Goal: Task Accomplishment & Management: Use online tool/utility

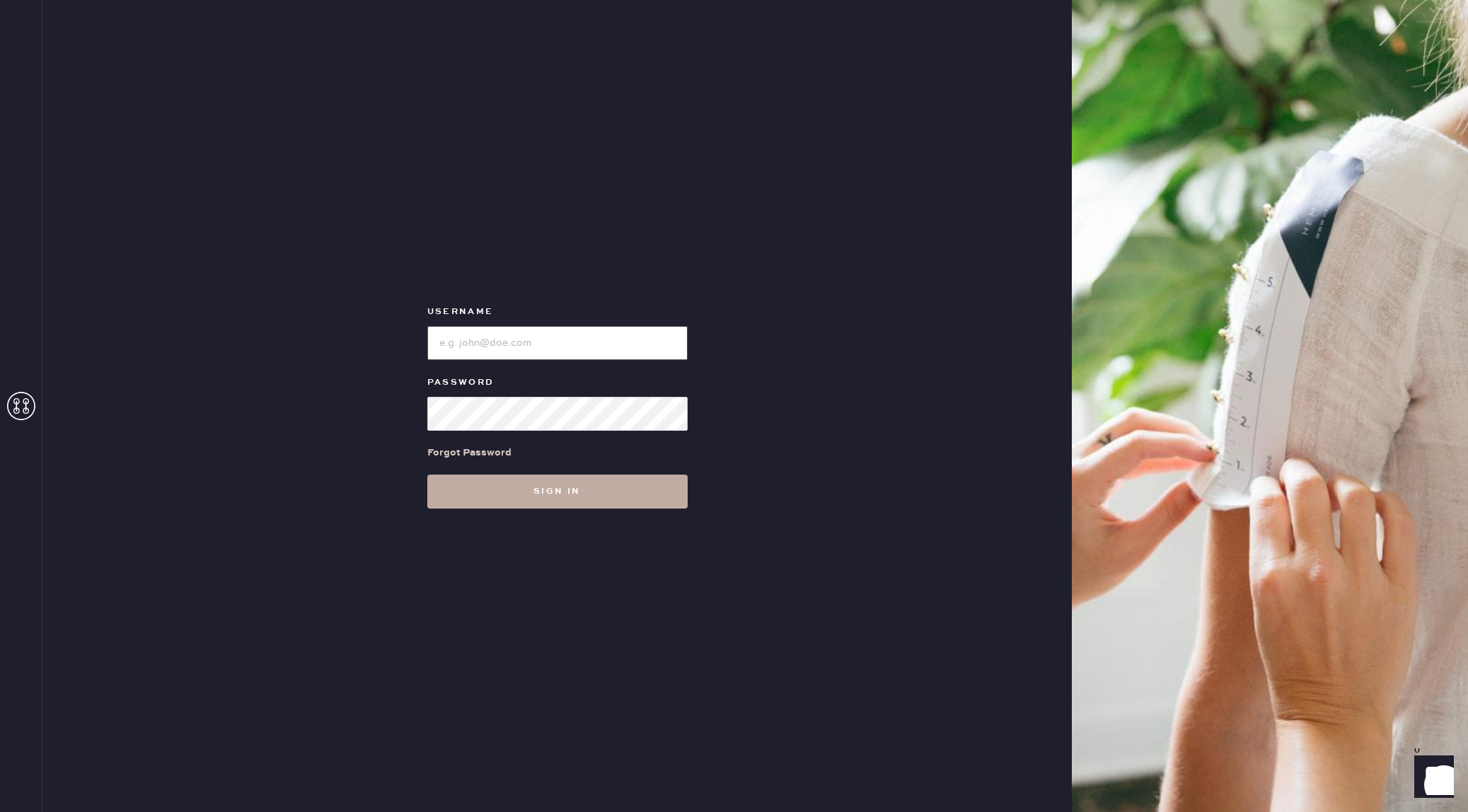
type input "reformationflatiron"
click at [516, 505] on button "Sign in" at bounding box center [558, 492] width 261 height 34
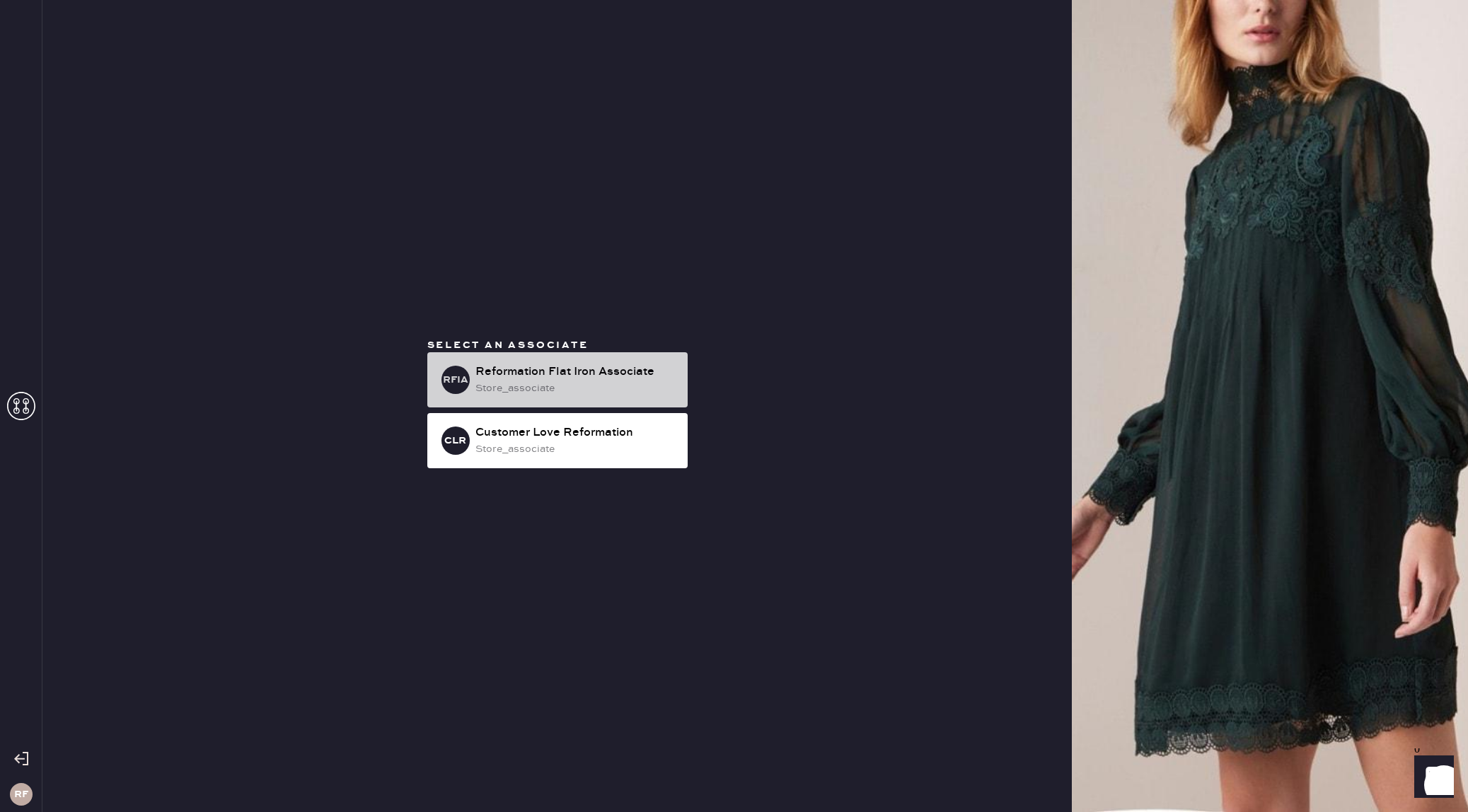
click at [521, 395] on div "store_associate" at bounding box center [576, 388] width 201 height 16
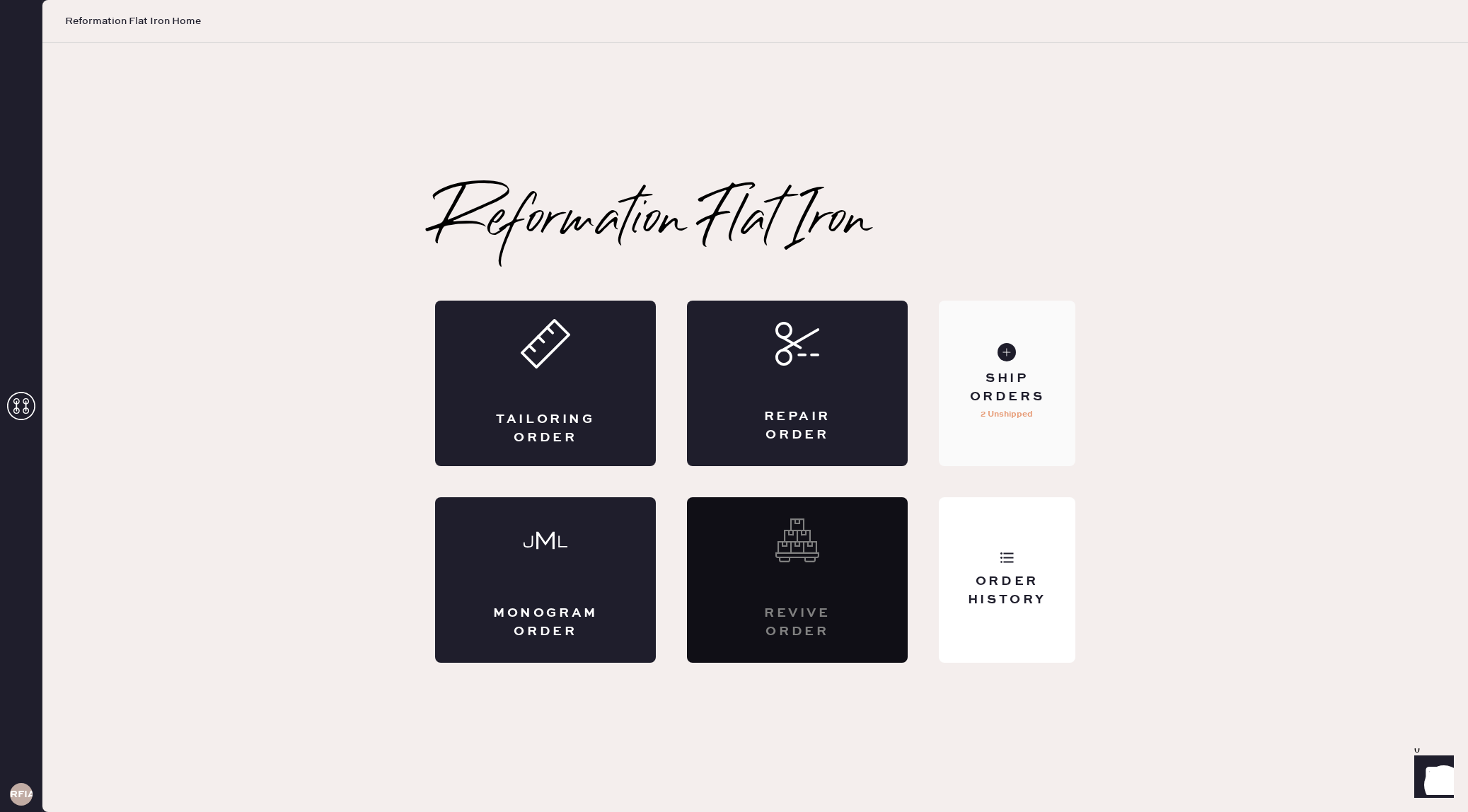
click at [997, 414] on p "2 Unshipped" at bounding box center [1006, 415] width 52 height 17
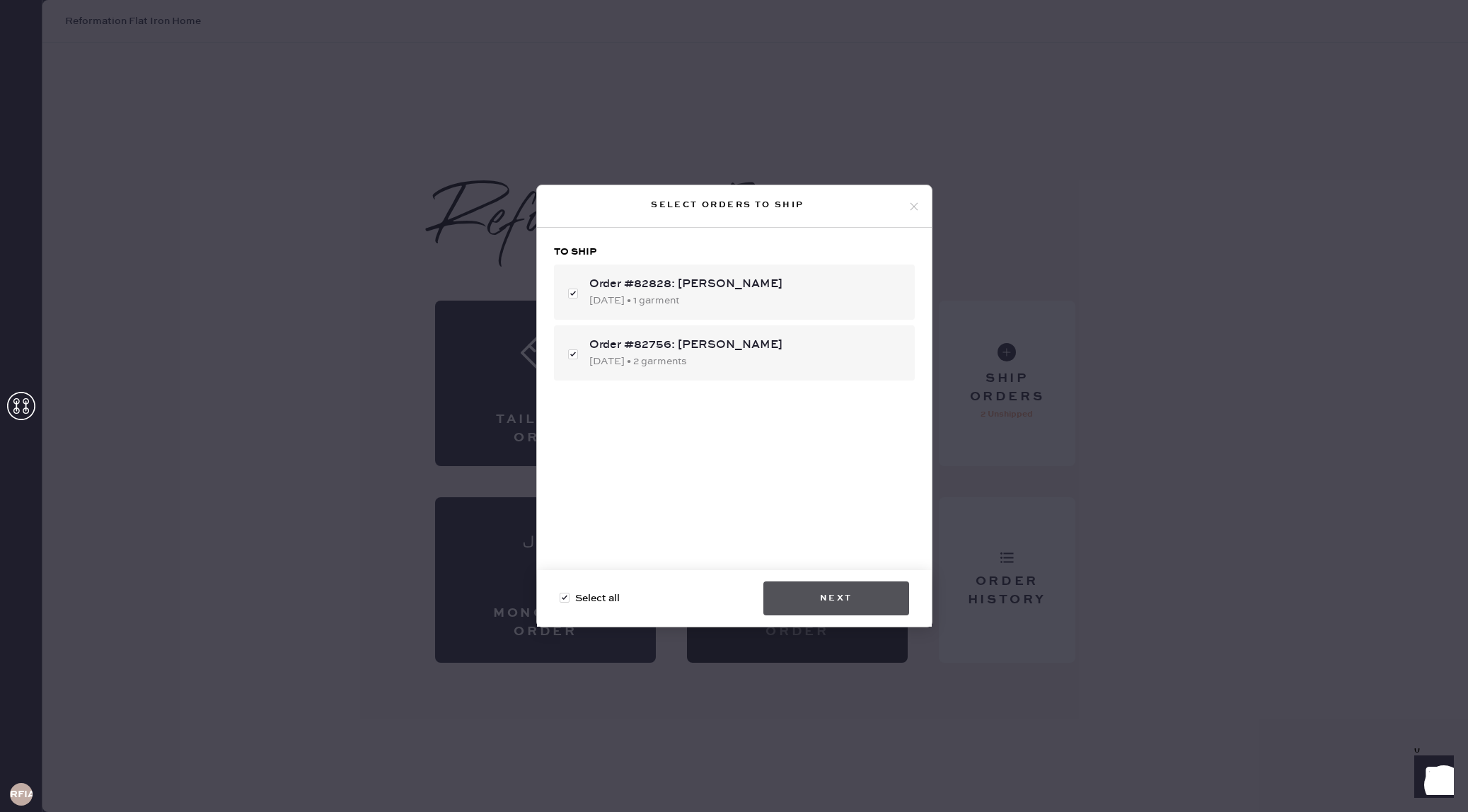
click at [882, 594] on button "Next" at bounding box center [836, 599] width 146 height 34
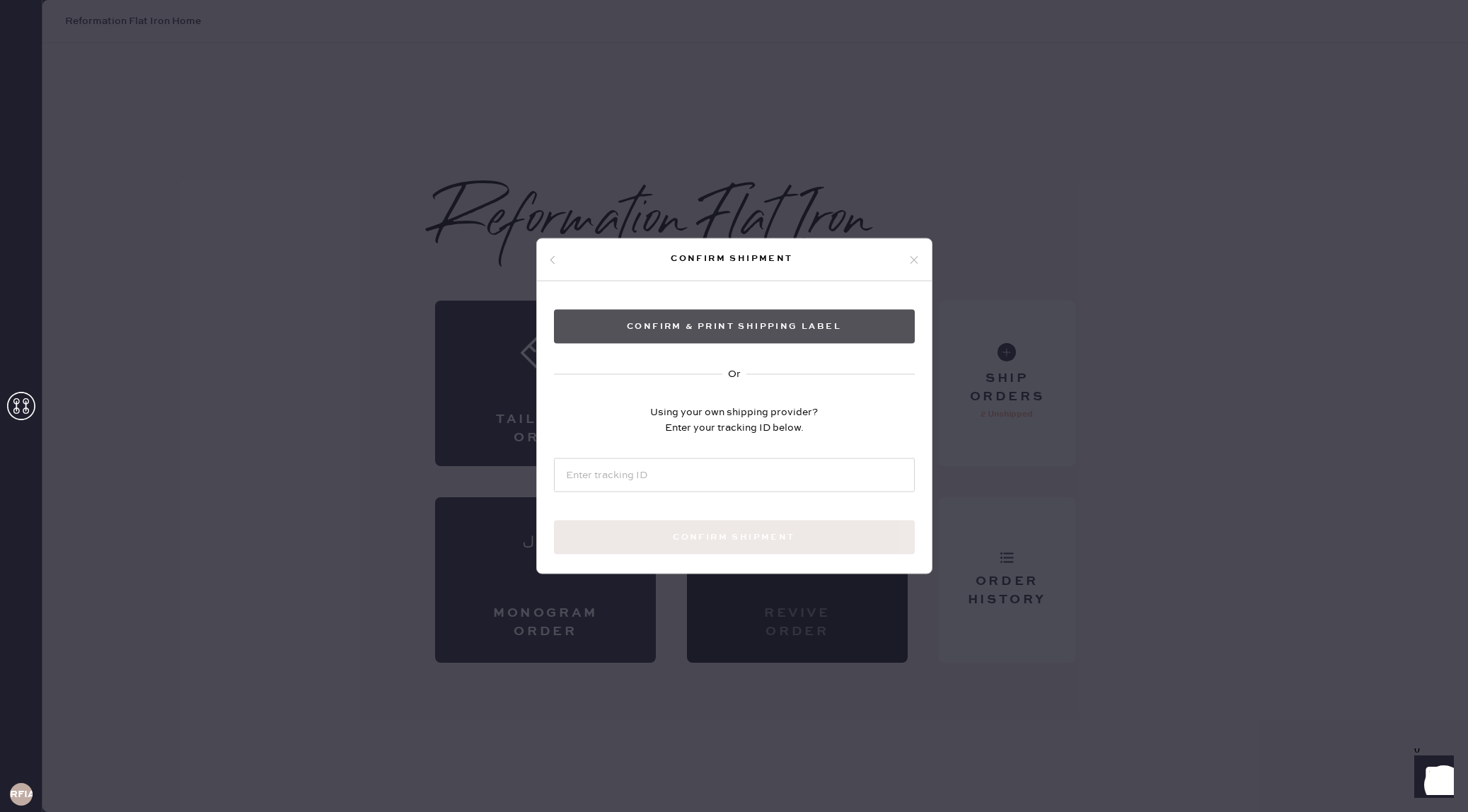
click at [688, 331] on button "Confirm & Print shipping label" at bounding box center [734, 327] width 361 height 34
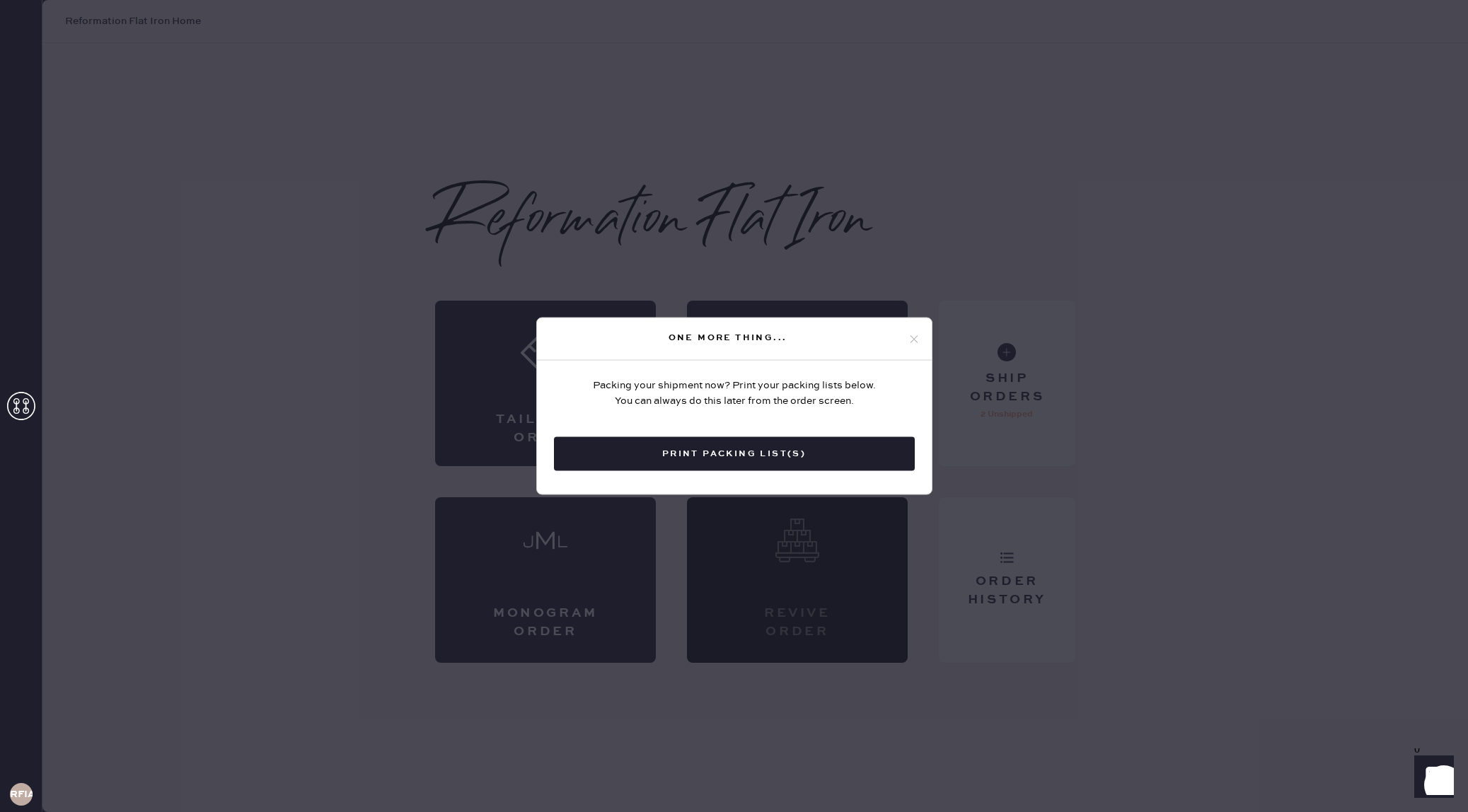
click at [914, 340] on icon at bounding box center [914, 339] width 12 height 12
